Goal: Task Accomplishment & Management: Manage account settings

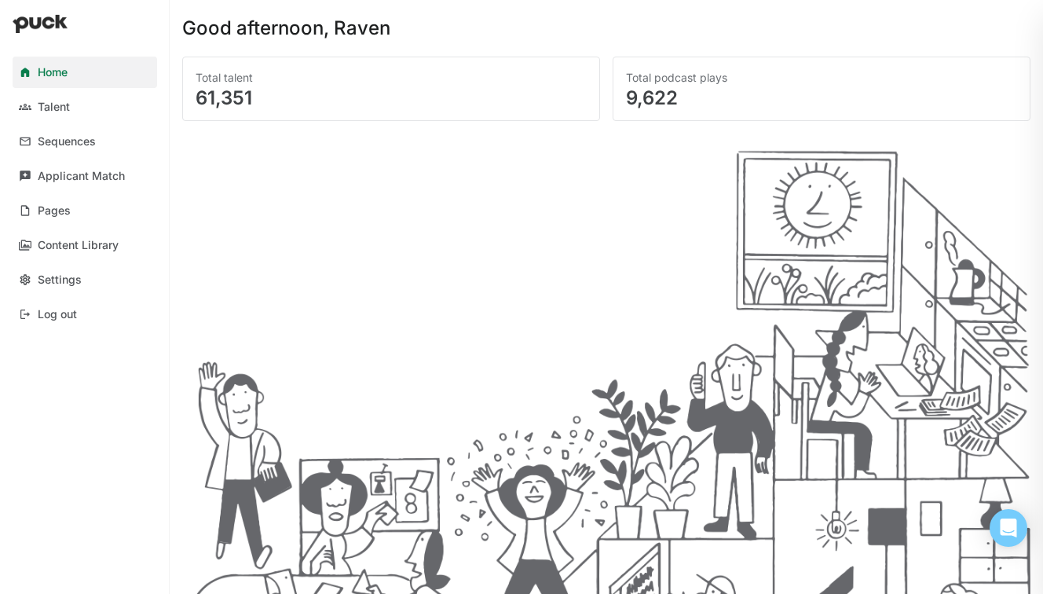
click at [86, 282] on link "Settings" at bounding box center [85, 279] width 145 height 31
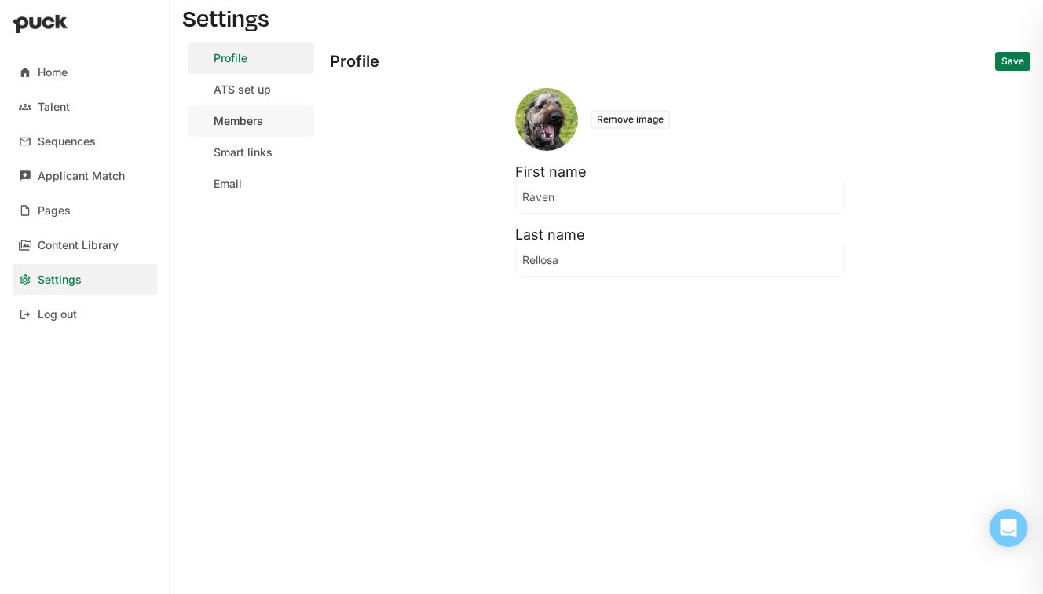
click at [252, 120] on div "Members" at bounding box center [238, 121] width 49 height 13
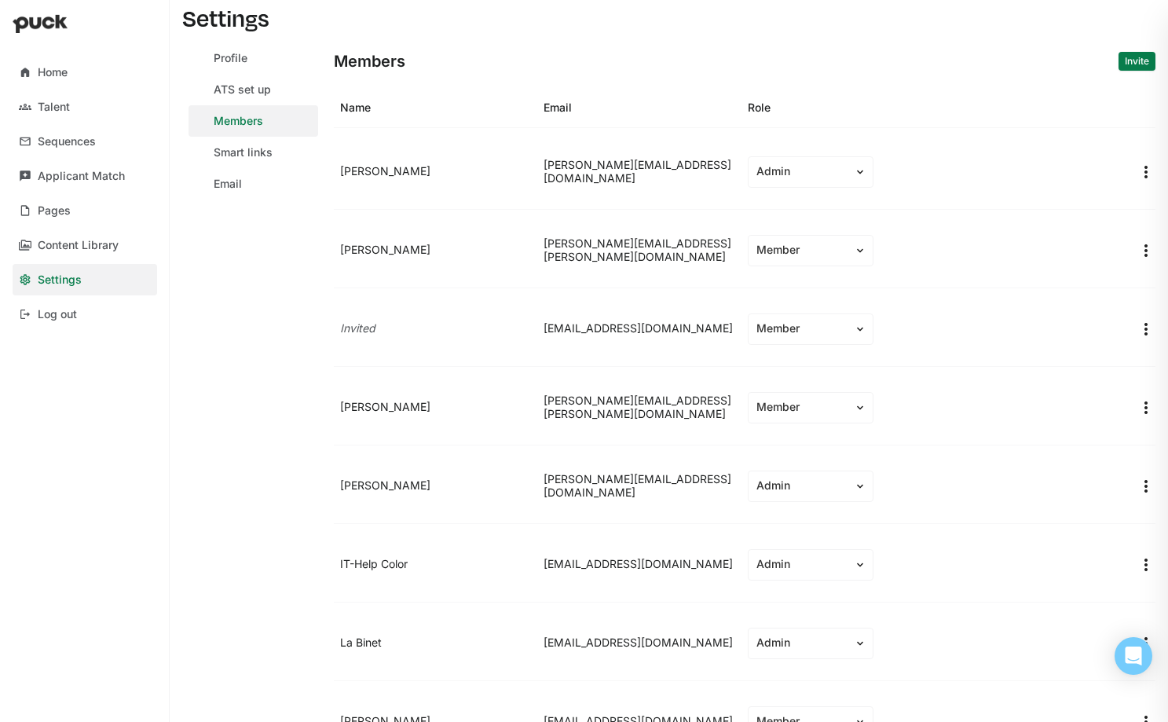
click at [1043, 246] on img "More options" at bounding box center [1146, 250] width 19 height 19
click at [1043, 282] on div "Remove team member" at bounding box center [1072, 288] width 116 height 13
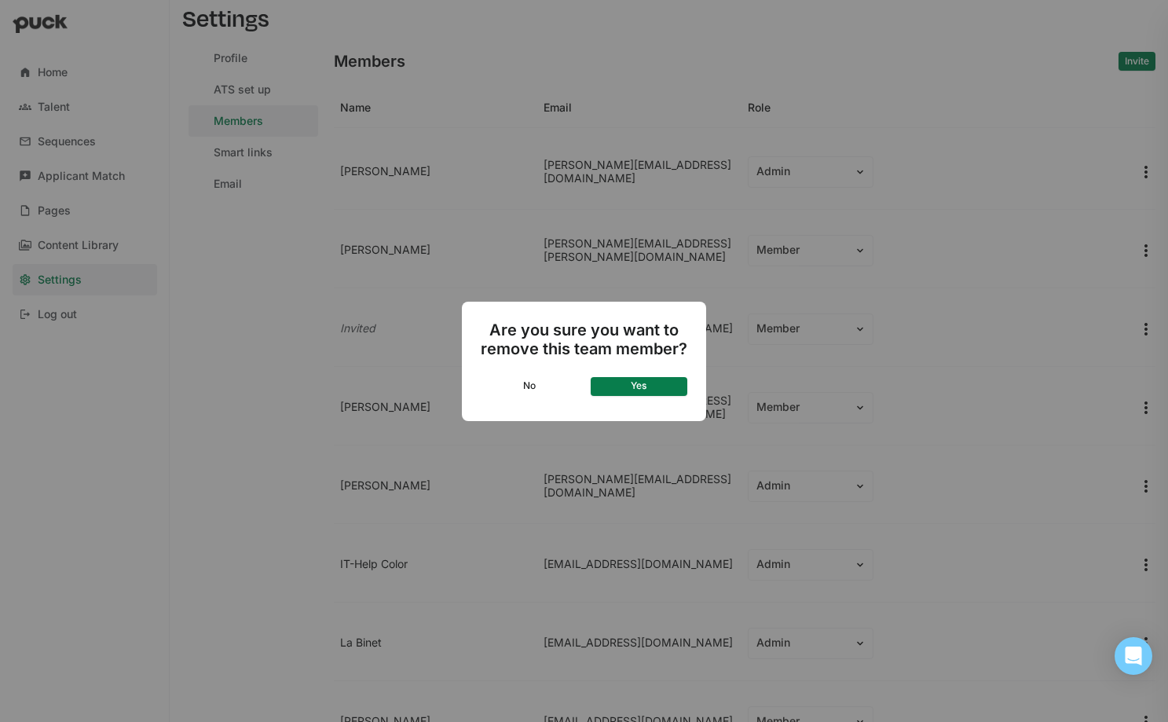
click at [655, 373] on div "Are you sure you want to remove this team member? No Yes" at bounding box center [584, 361] width 244 height 119
click at [660, 383] on button "Yes" at bounding box center [639, 386] width 97 height 19
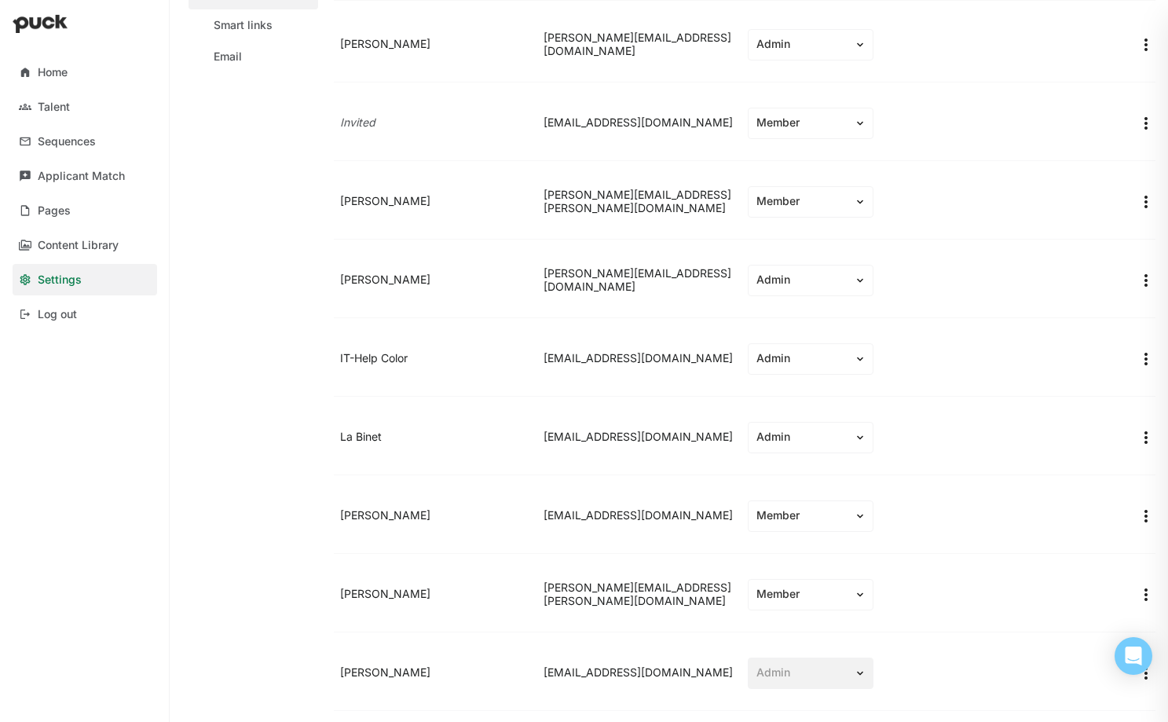
scroll to position [147, 0]
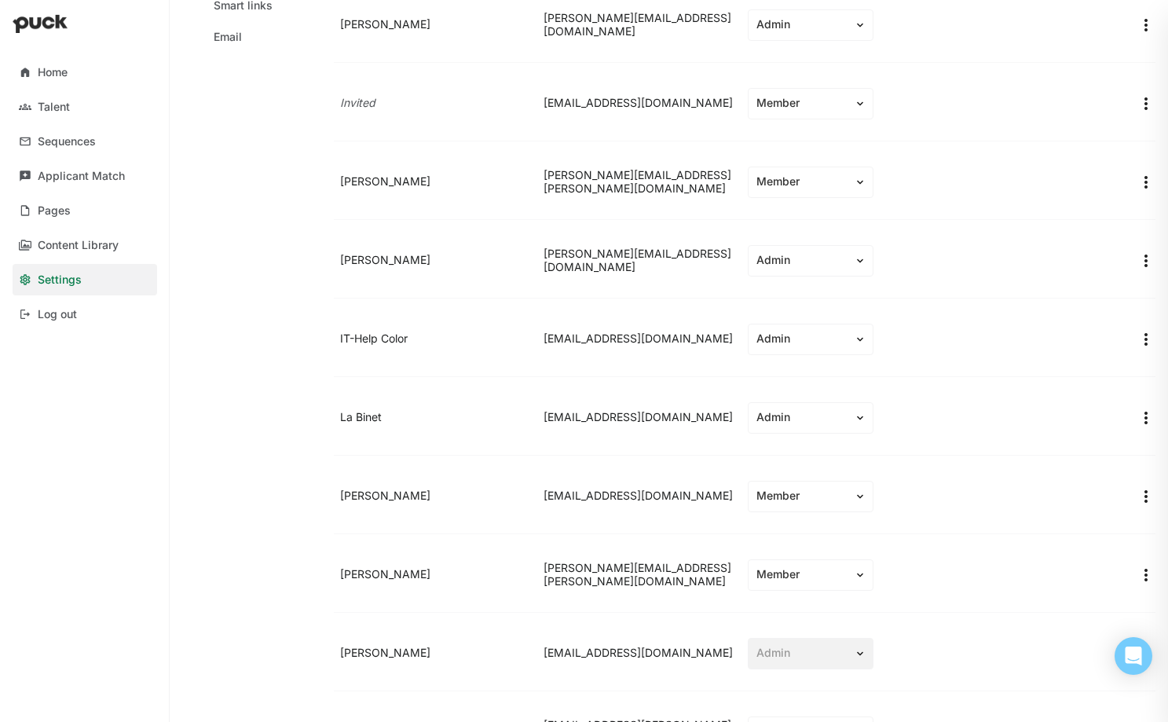
click at [1043, 412] on img "More options" at bounding box center [1146, 418] width 19 height 19
click at [1043, 462] on div "Remove team member" at bounding box center [1063, 455] width 148 height 31
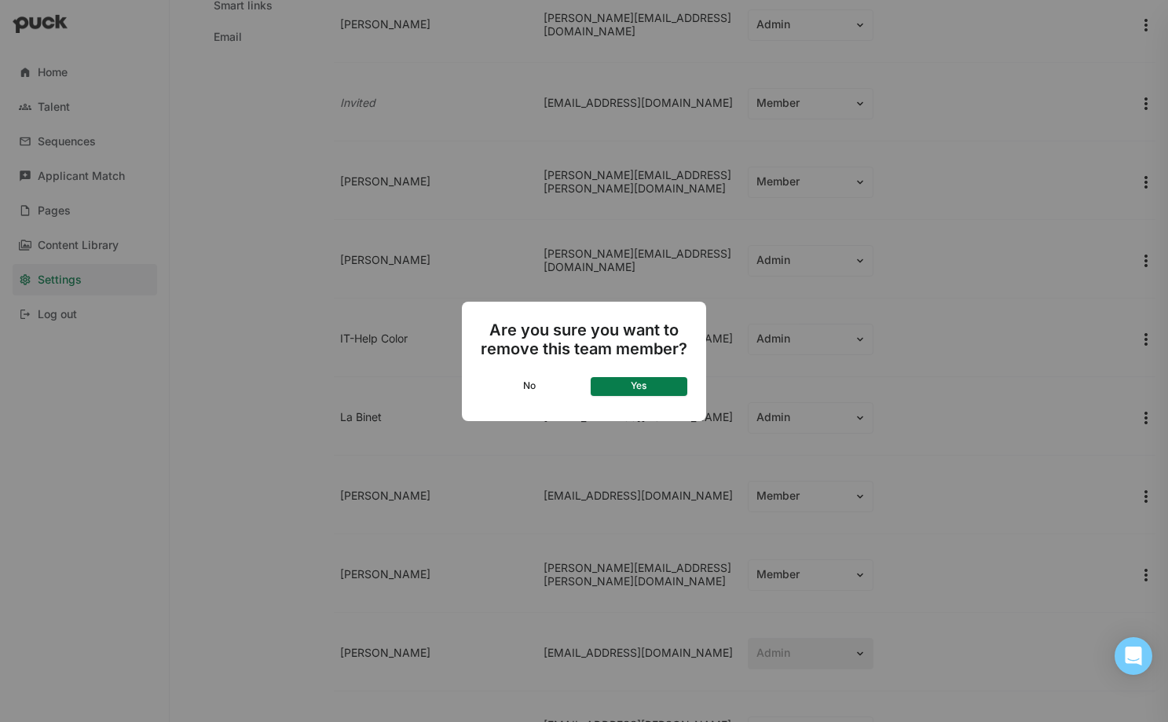
click at [647, 391] on button "Yes" at bounding box center [639, 386] width 97 height 19
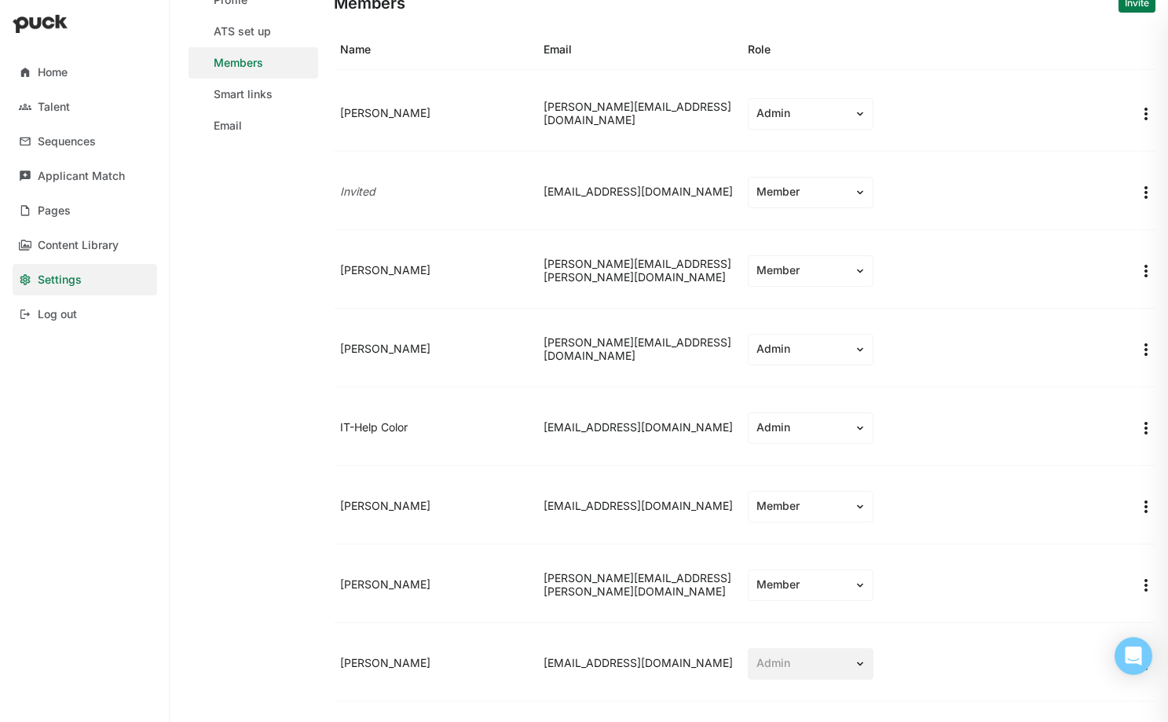
scroll to position [0, 0]
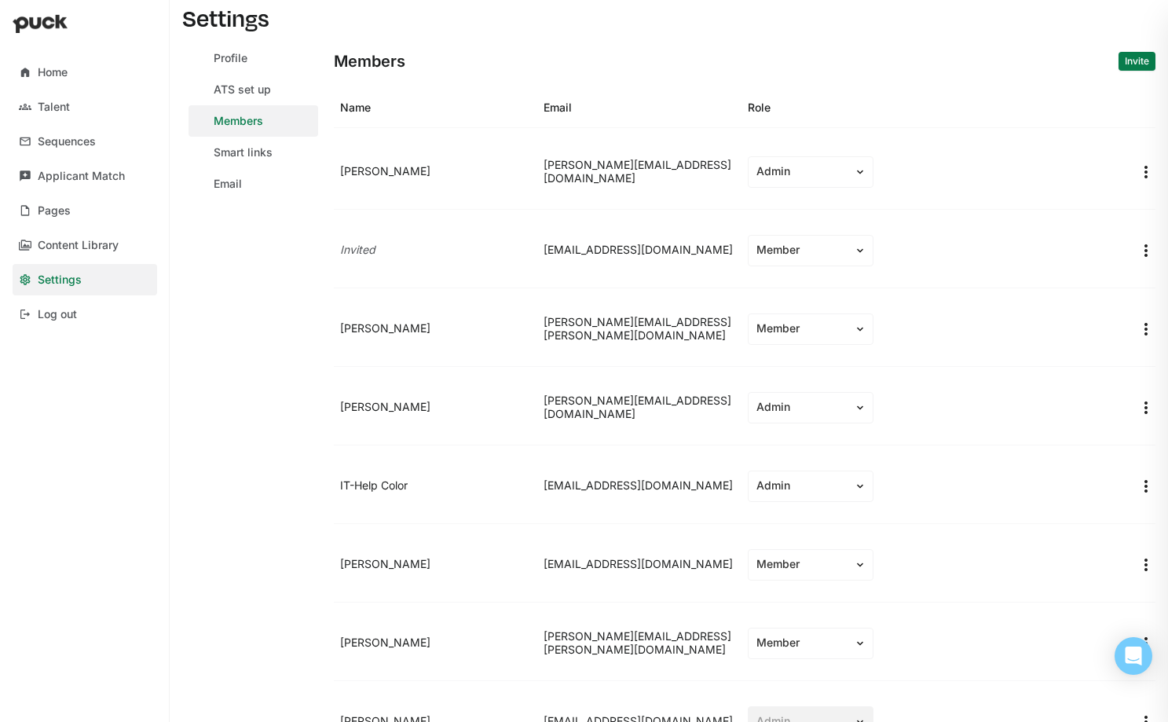
click at [1043, 62] on div "Settings Profile ATS set up Members Smart links Email Members Invite Name Email…" at bounding box center [669, 361] width 999 height 722
click at [1043, 58] on button "Invite" at bounding box center [1137, 61] width 37 height 19
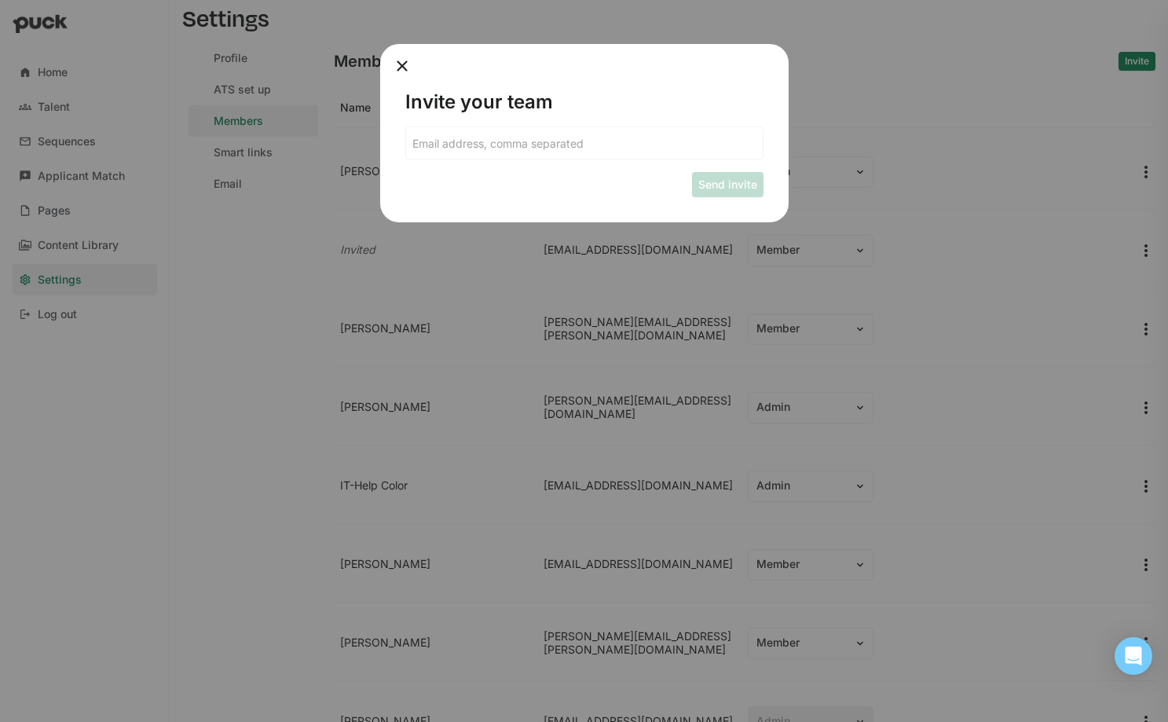
click at [644, 122] on div "Invite your team Send invite" at bounding box center [584, 133] width 409 height 178
click at [647, 139] on input at bounding box center [584, 142] width 357 height 31
click at [542, 141] on input at bounding box center [584, 142] width 357 height 31
paste input "courtney.hynes@color-ext.com"
paste input "sharmeen.hameeda@color-ext.com"
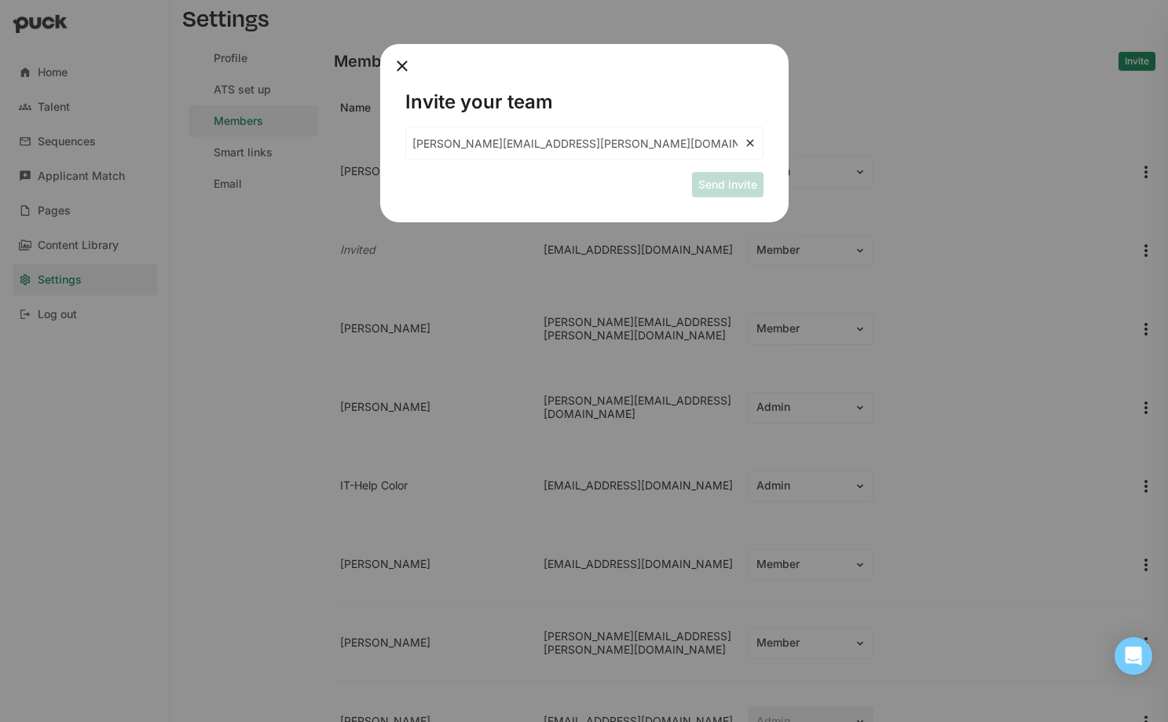
scroll to position [0, 34]
drag, startPoint x: 710, startPoint y: 146, endPoint x: 828, endPoint y: 148, distance: 117.9
click at [828, 148] on div "Invite your team courtney.hynes@color-ext.com, sharmeen.hameeda@color-ext.com, …" at bounding box center [584, 361] width 1168 height 722
paste input "nancie.halfmann@color-ext.com"
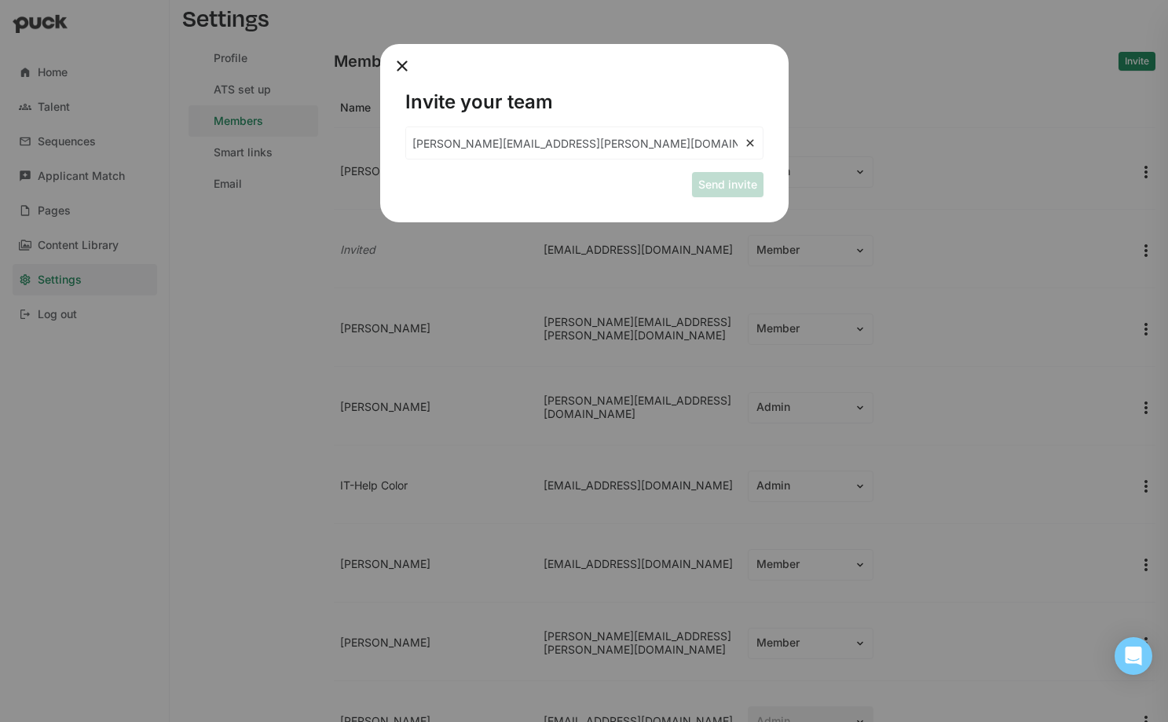
click at [621, 202] on div "Invite your team courtney.hynes@color-ext.com, sharmeen.hameeda@color-ext.com, …" at bounding box center [584, 133] width 409 height 178
click at [684, 141] on input "courtney.hynes@color-ext.com, sharmeen.hameeda@color-ext.com, nancie.halfmann@c…" at bounding box center [575, 142] width 338 height 31
click at [683, 141] on input "courtney.hynes@color-ext.com, sharmeen.hameeda@color-ext.com, nancie.halfmann@c…" at bounding box center [575, 142] width 338 height 31
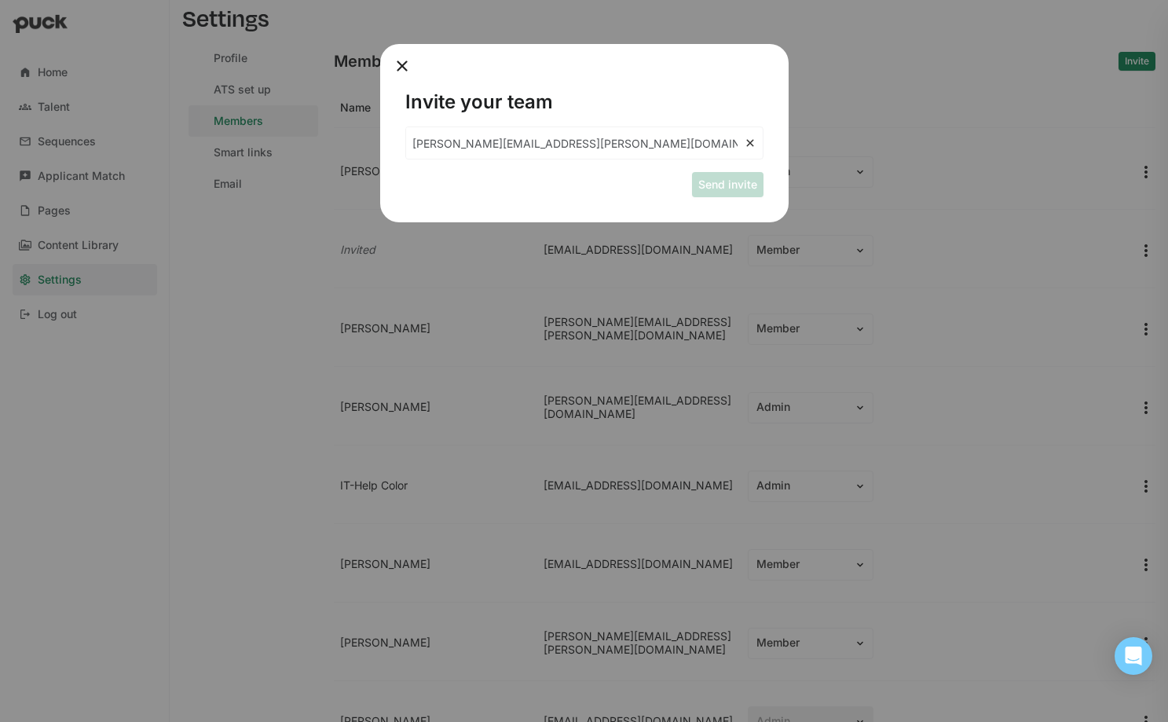
click at [618, 148] on input "courtney.hynes@color-ext.com, sharmeen.hameeda@color-ext.com, nancie.halfmann@c…" at bounding box center [575, 142] width 338 height 31
drag, startPoint x: 570, startPoint y: 144, endPoint x: 1159, endPoint y: 157, distance: 588.6
click at [1043, 157] on div "Invite your team courtney.hynes@color-ext.com, sharmeen.hameeda@color-ext.com, …" at bounding box center [584, 361] width 1168 height 722
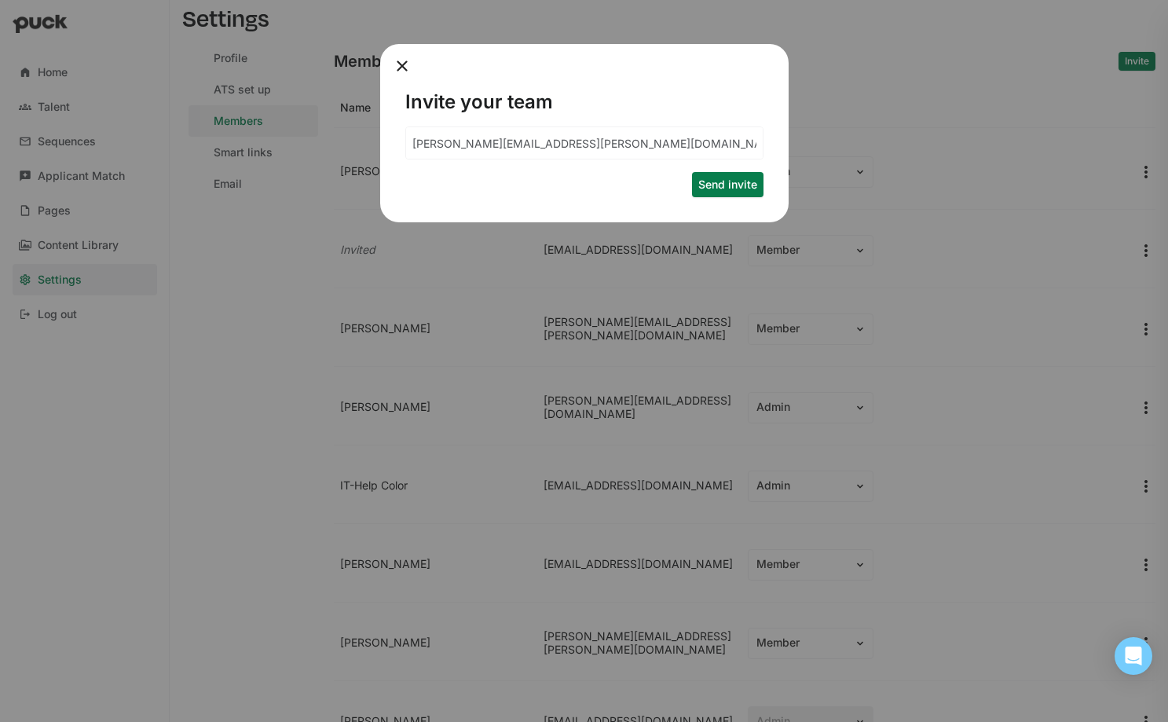
click at [749, 183] on button "Send invite" at bounding box center [727, 184] width 71 height 25
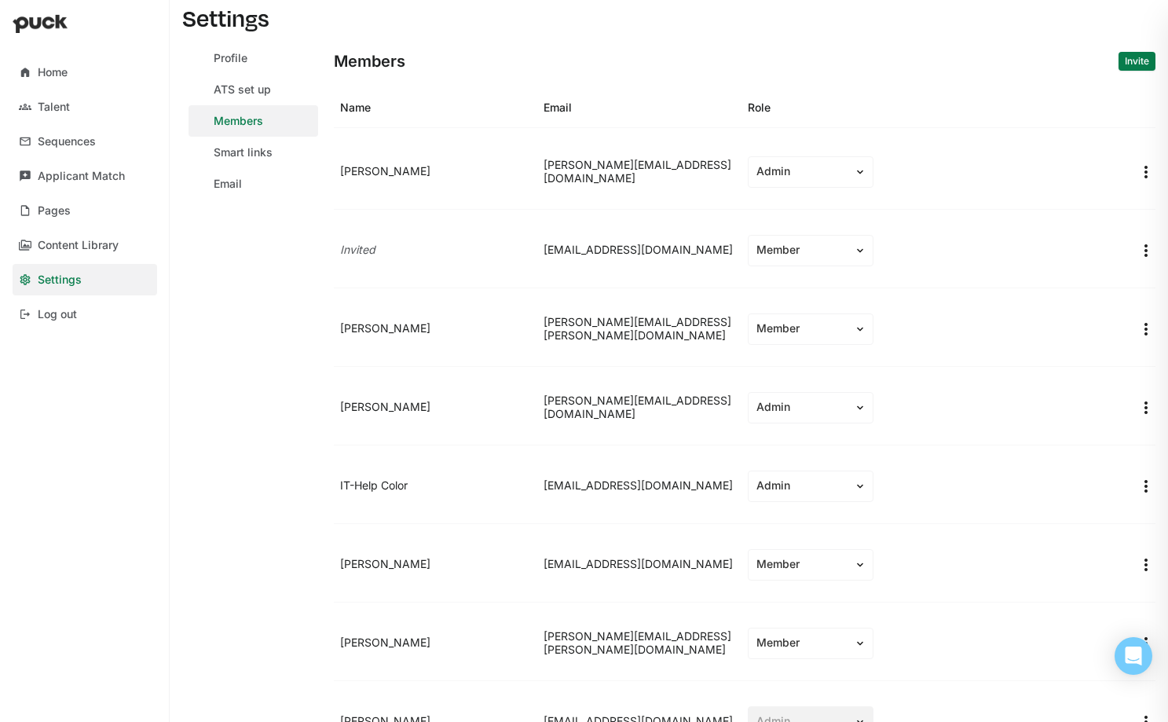
click at [1043, 53] on button "Invite" at bounding box center [1137, 61] width 37 height 19
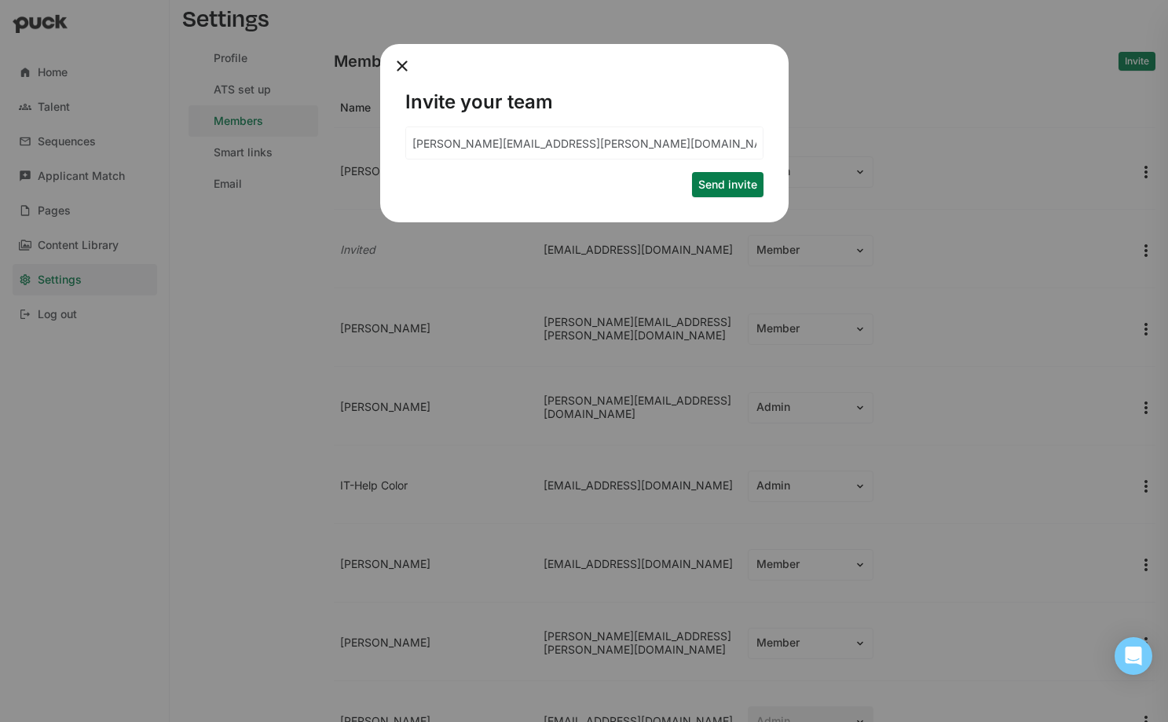
click at [609, 140] on input "courtney.hynes@color-ext.com" at bounding box center [584, 142] width 357 height 31
click at [609, 140] on input "courtney.hynes@color-ext.com" at bounding box center [575, 142] width 338 height 31
paste input "nancie.halfmann"
click at [729, 172] on button "Send invite" at bounding box center [727, 184] width 71 height 25
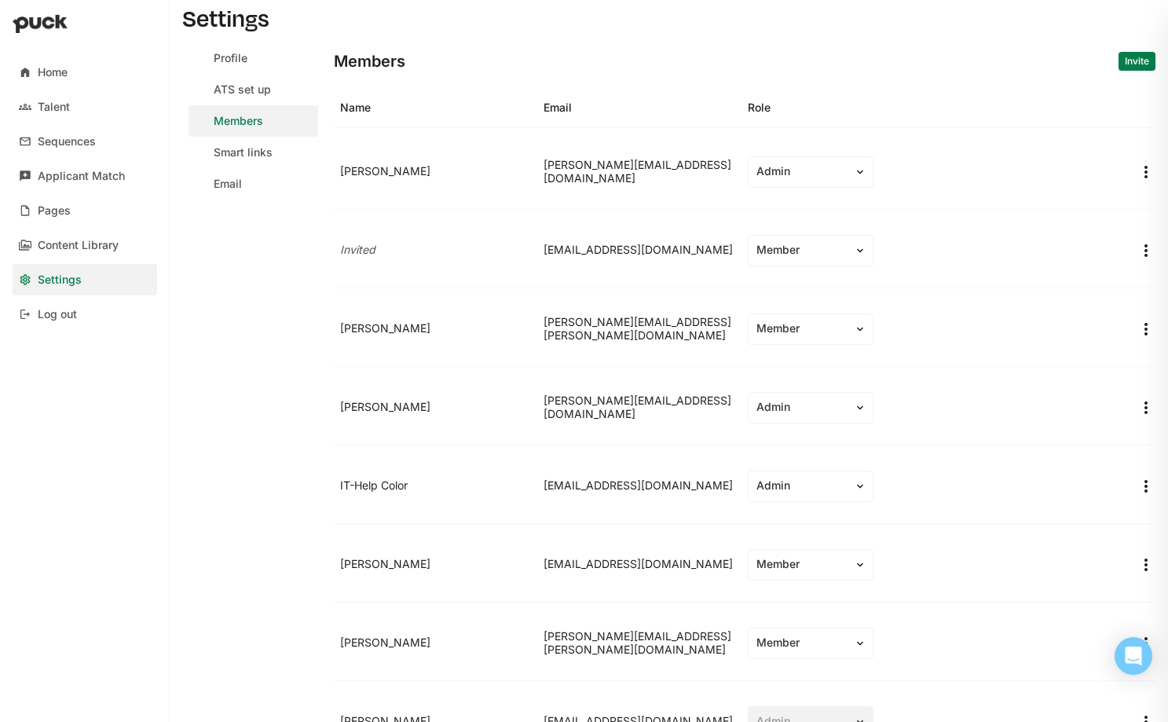
click at [1043, 60] on button "Invite" at bounding box center [1137, 61] width 37 height 19
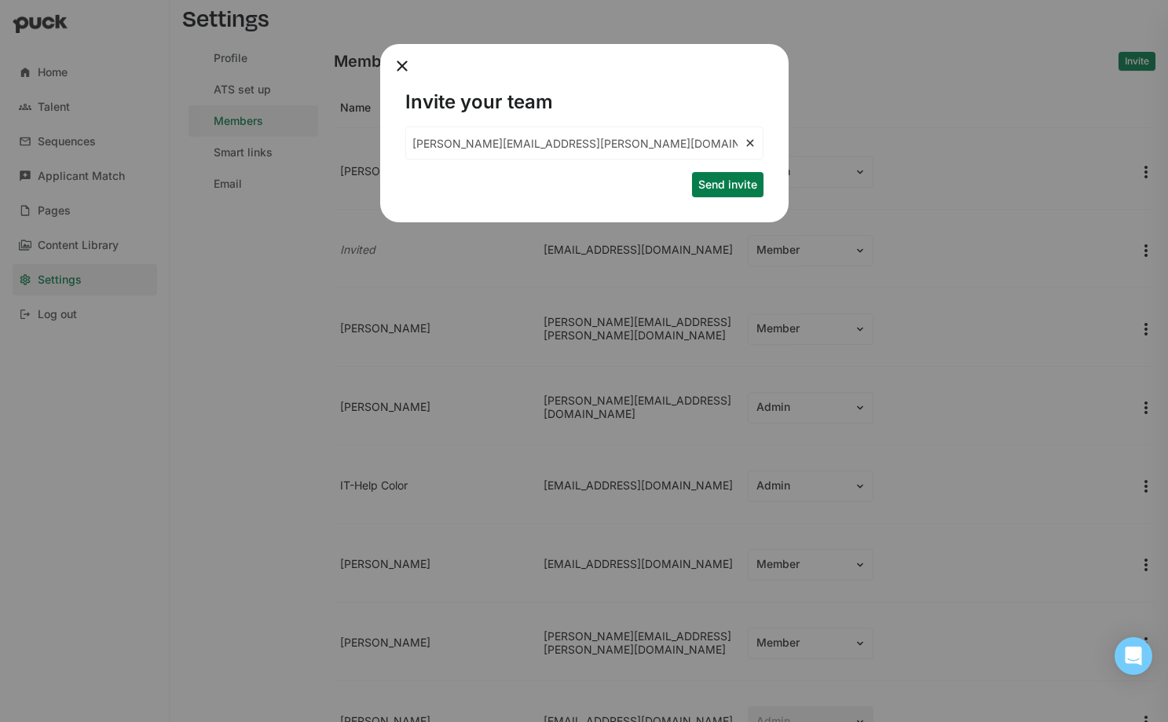
click at [591, 141] on input "nancie.halfmann@color-ext.com" at bounding box center [575, 142] width 338 height 31
paste input "sharmeen.hameeda"
type input "sharmeen.hameeda@color-ext.com"
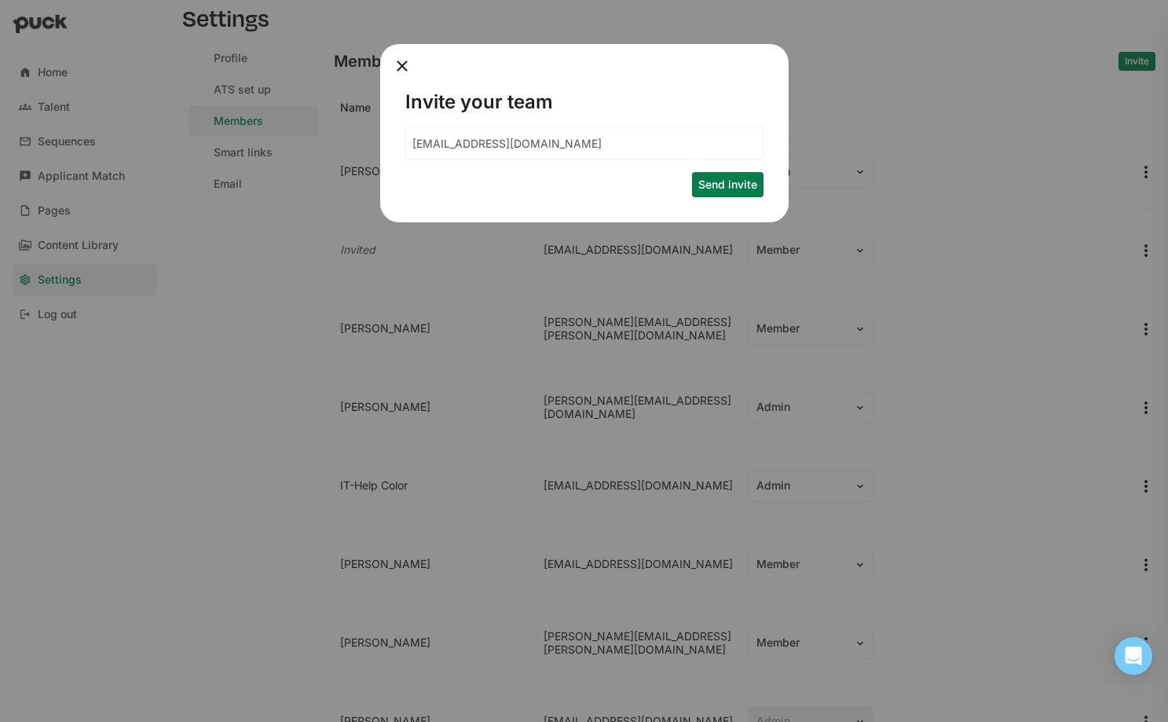
click at [749, 195] on button "Send invite" at bounding box center [727, 184] width 71 height 25
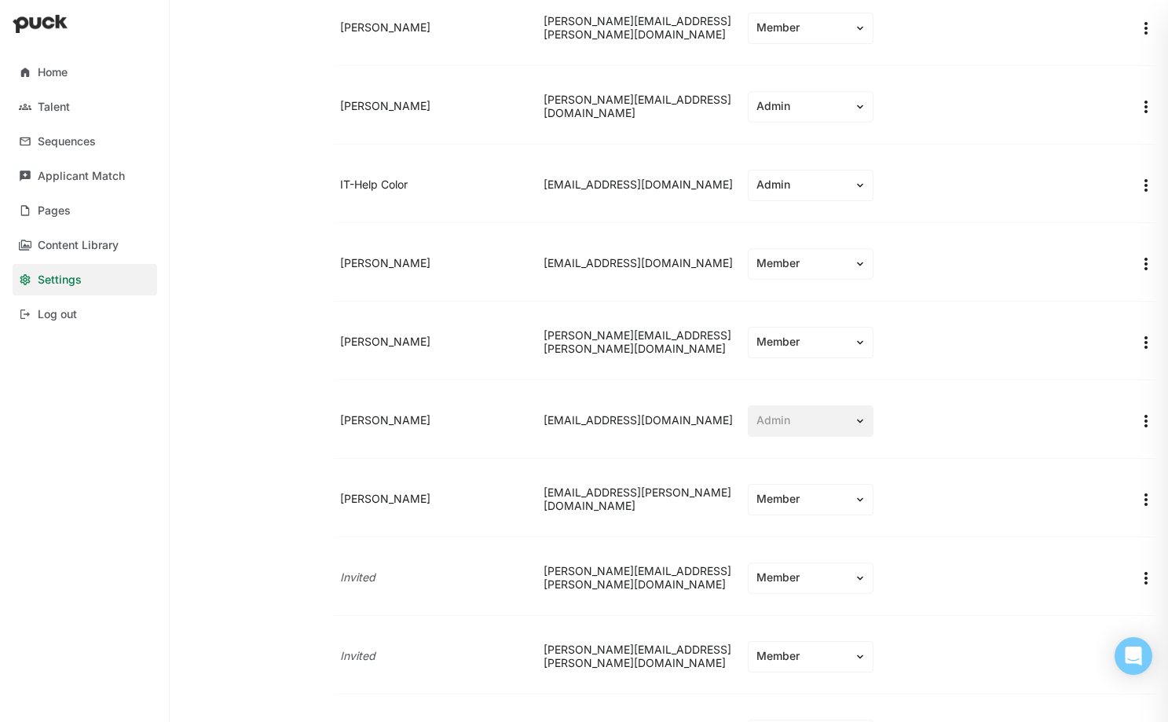
scroll to position [431, 0]
